Goal: Task Accomplishment & Management: Manage account settings

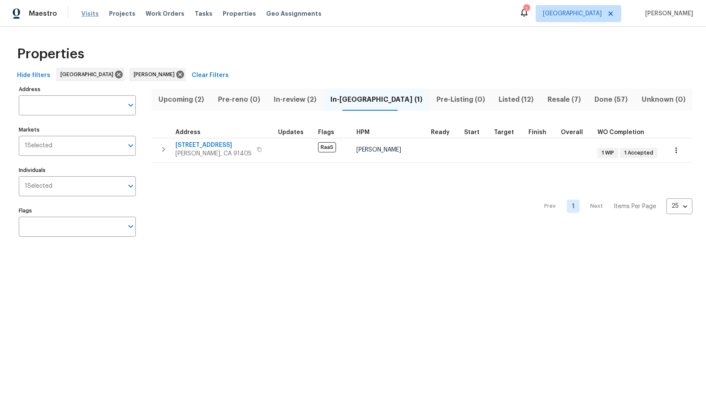
click at [83, 15] on span "Visits" at bounding box center [89, 13] width 17 height 9
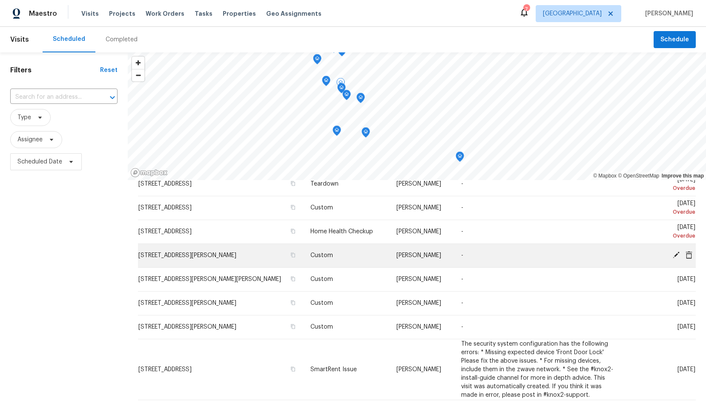
scroll to position [73, 0]
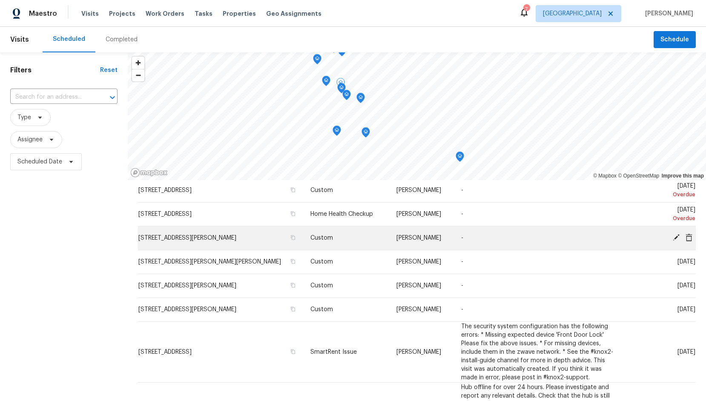
click at [675, 238] on icon at bounding box center [676, 237] width 7 height 7
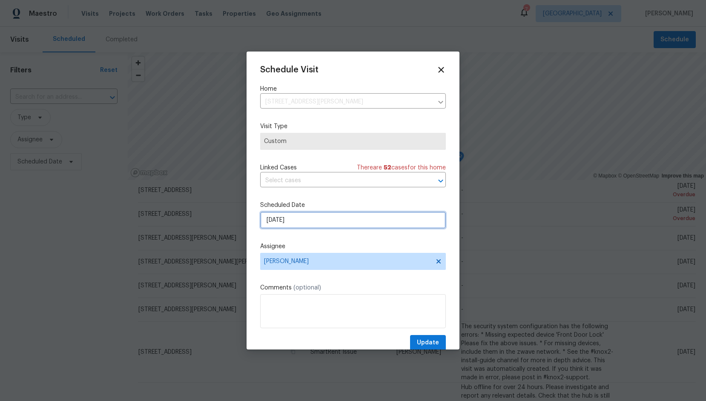
click at [286, 221] on input "[DATE]" at bounding box center [353, 220] width 186 height 17
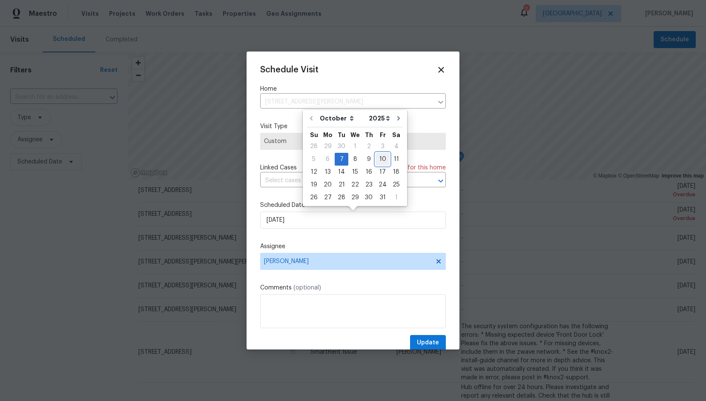
click at [378, 163] on div "10" at bounding box center [383, 159] width 14 height 12
type input "[DATE]"
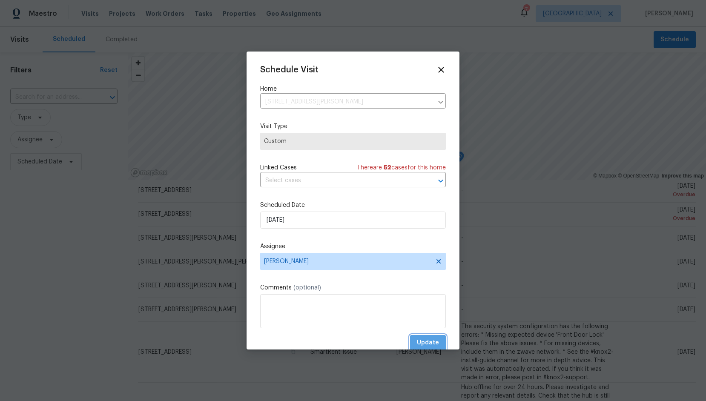
click at [430, 344] on span "Update" at bounding box center [428, 343] width 22 height 11
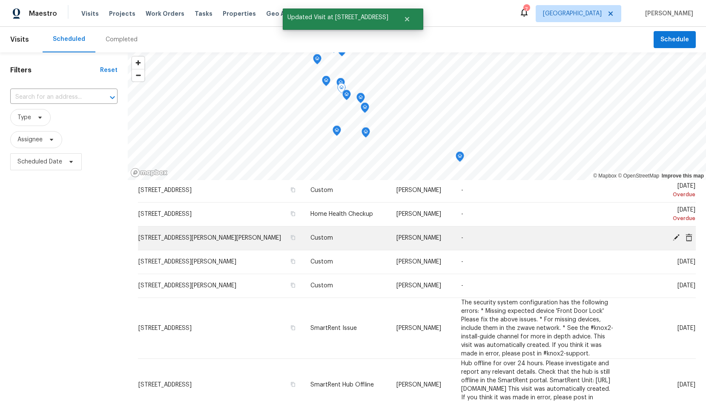
click at [676, 238] on icon at bounding box center [676, 237] width 7 height 7
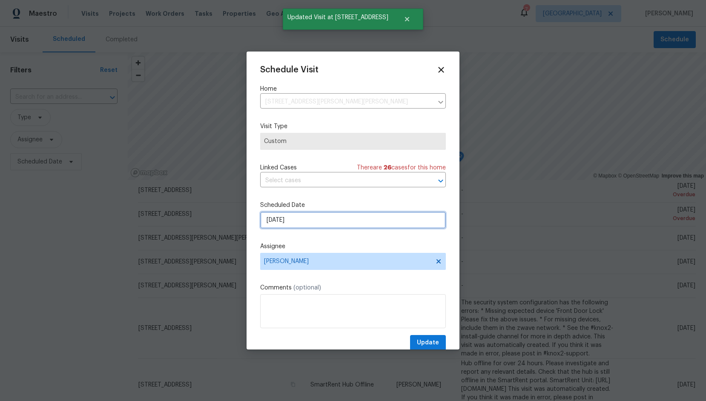
click at [341, 220] on input "[DATE]" at bounding box center [353, 220] width 186 height 17
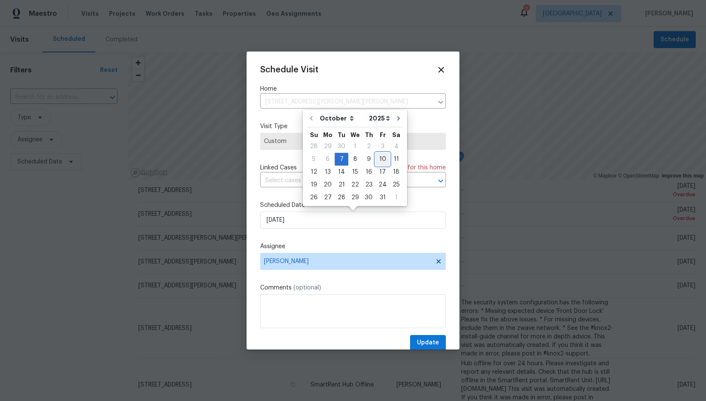
click at [380, 158] on div "10" at bounding box center [383, 159] width 14 height 12
type input "[DATE]"
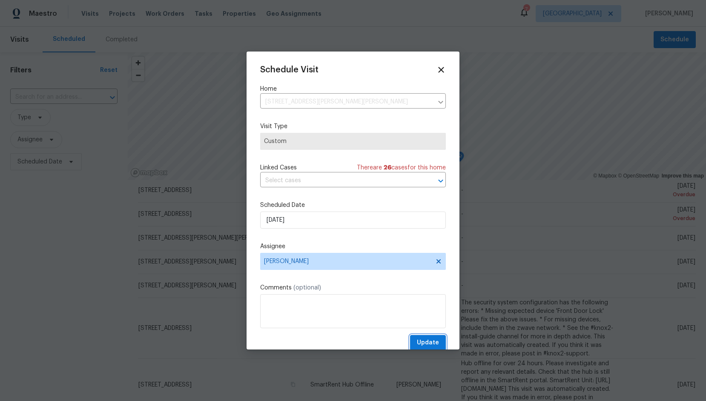
click at [424, 345] on span "Update" at bounding box center [428, 343] width 22 height 11
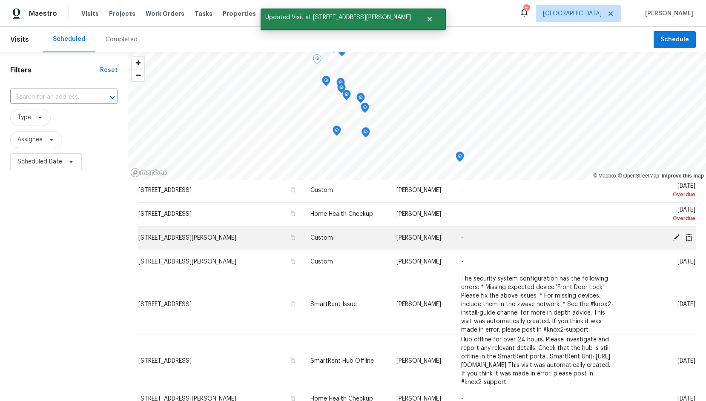
click at [676, 236] on icon at bounding box center [677, 238] width 8 height 8
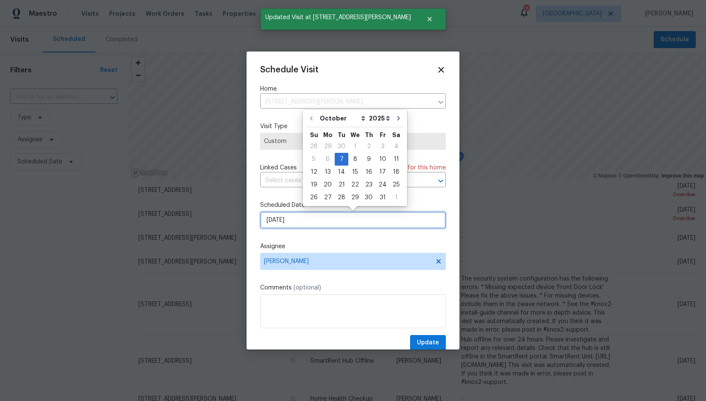
click at [301, 220] on input "[DATE]" at bounding box center [353, 220] width 186 height 17
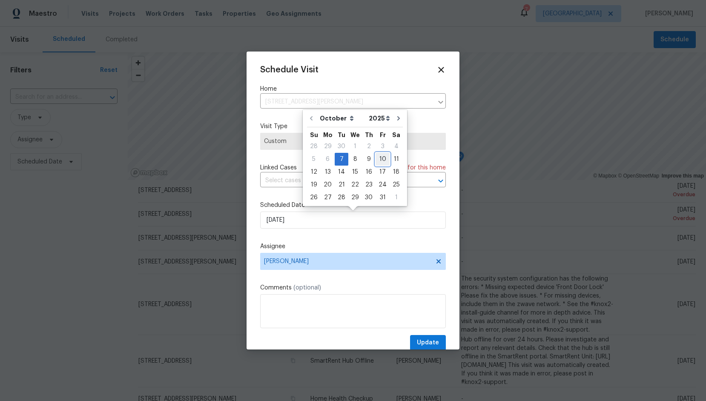
click at [379, 161] on div "10" at bounding box center [383, 159] width 14 height 12
type input "[DATE]"
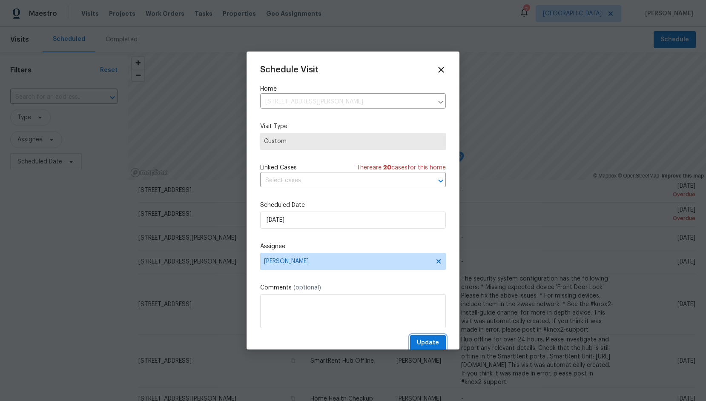
click at [417, 344] on button "Update" at bounding box center [428, 343] width 36 height 16
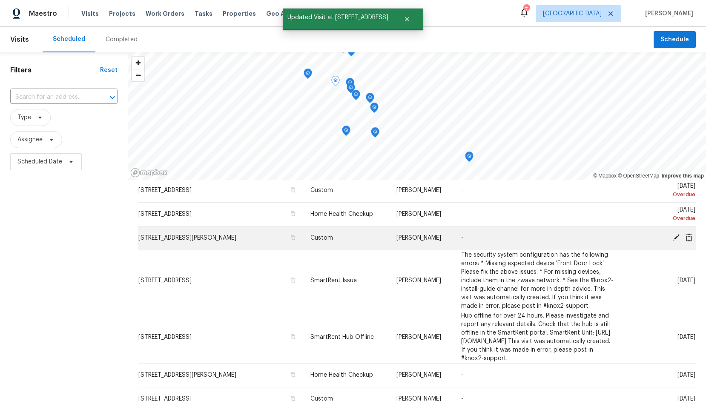
click at [675, 239] on icon at bounding box center [676, 237] width 7 height 7
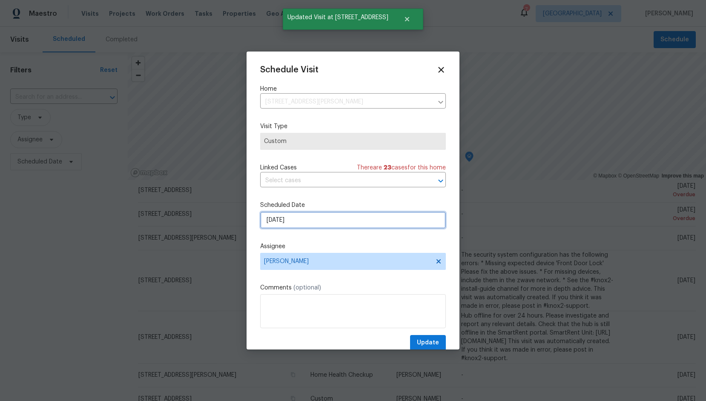
click at [365, 219] on input "[DATE]" at bounding box center [353, 220] width 186 height 17
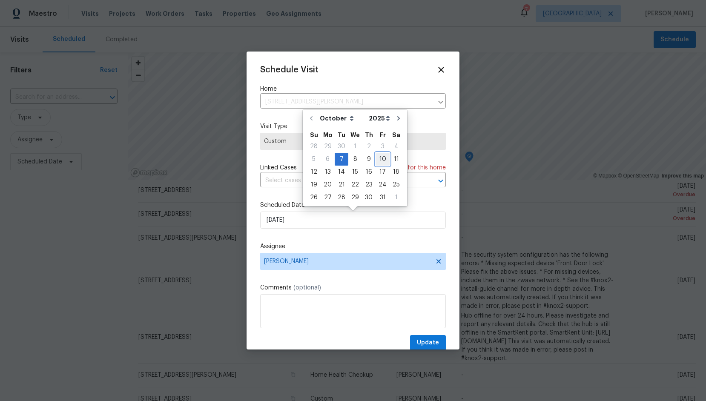
click at [382, 164] on div "10" at bounding box center [383, 159] width 14 height 12
type input "[DATE]"
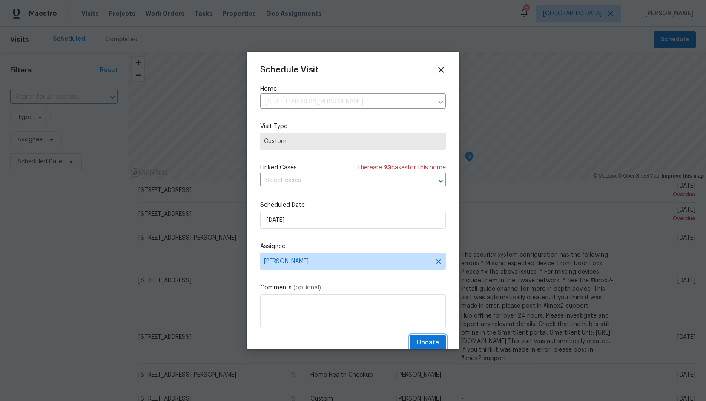
click at [423, 343] on span "Update" at bounding box center [428, 343] width 22 height 11
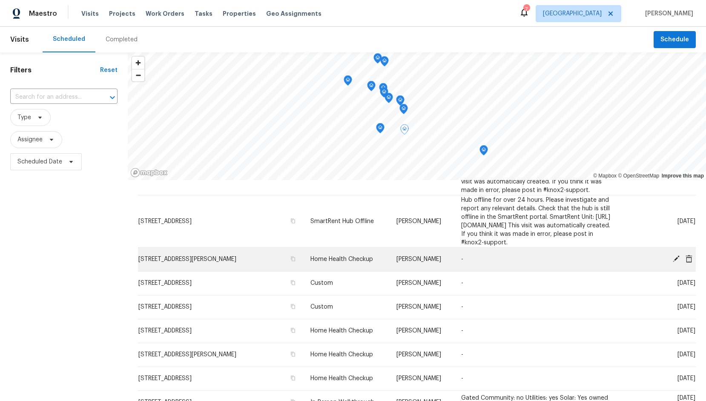
scroll to position [0, 0]
